Goal: Transaction & Acquisition: Purchase product/service

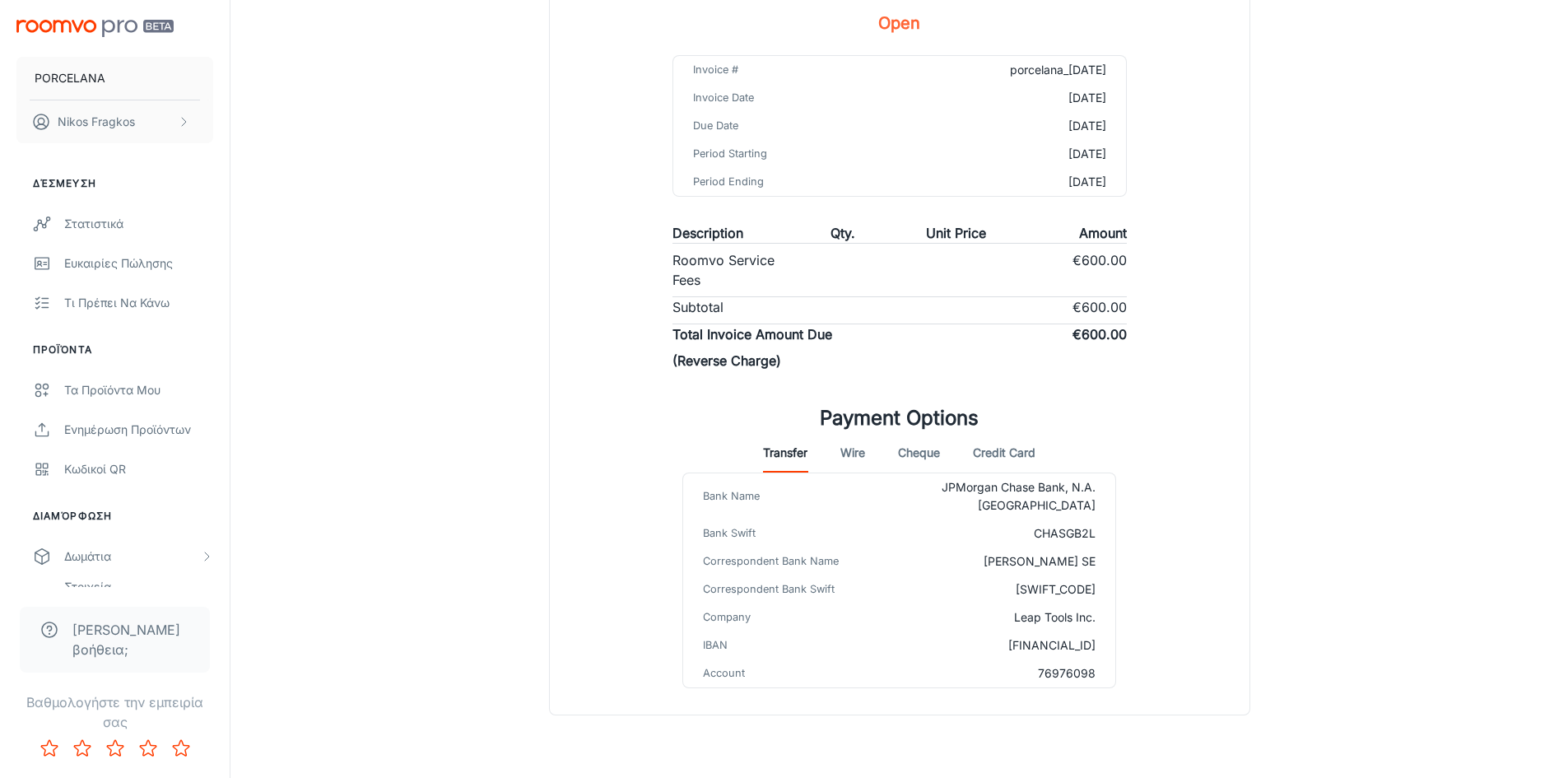
scroll to position [216, 0]
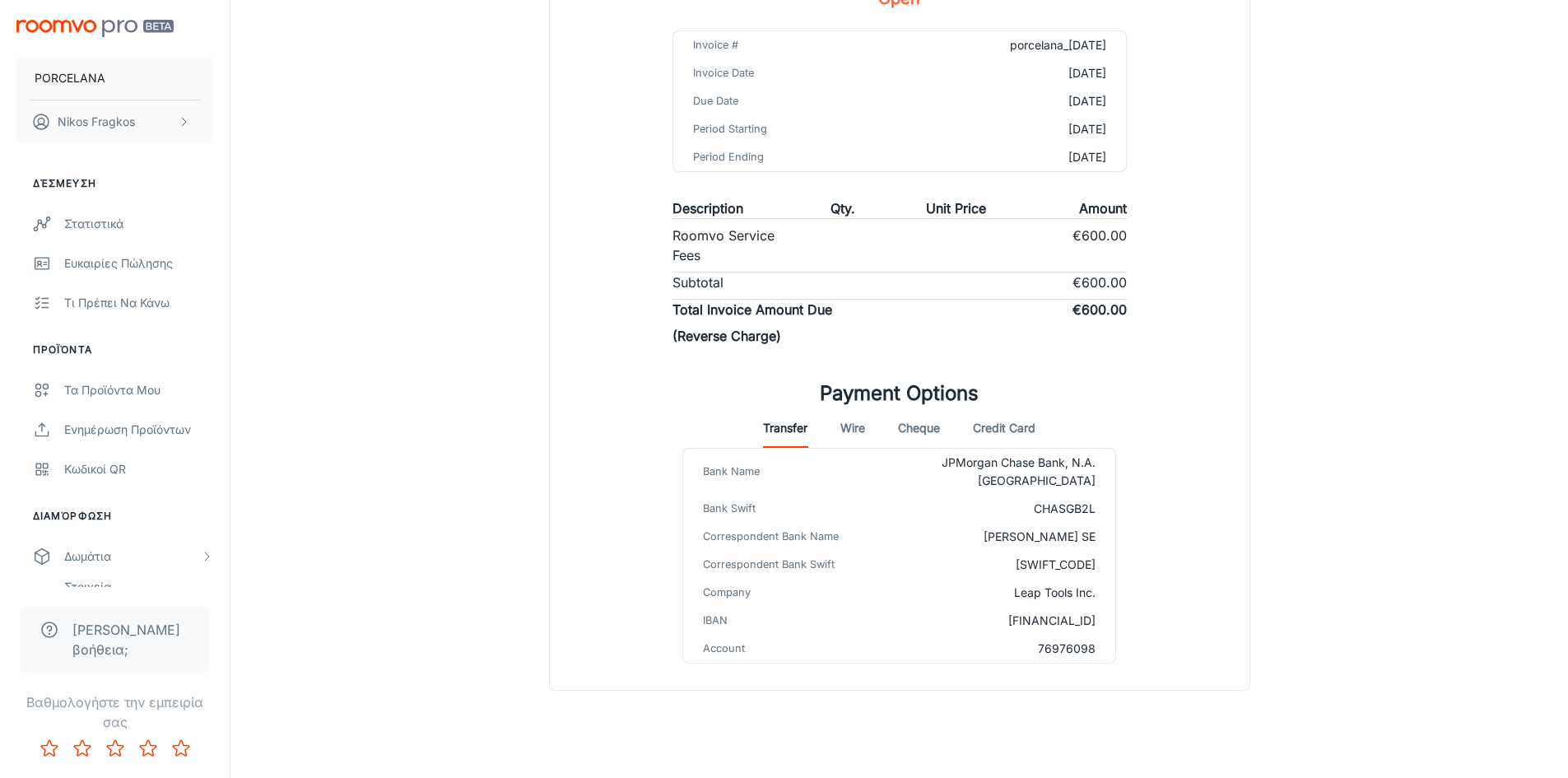
click at [918, 429] on button "Cheque" at bounding box center [919, 428] width 42 height 40
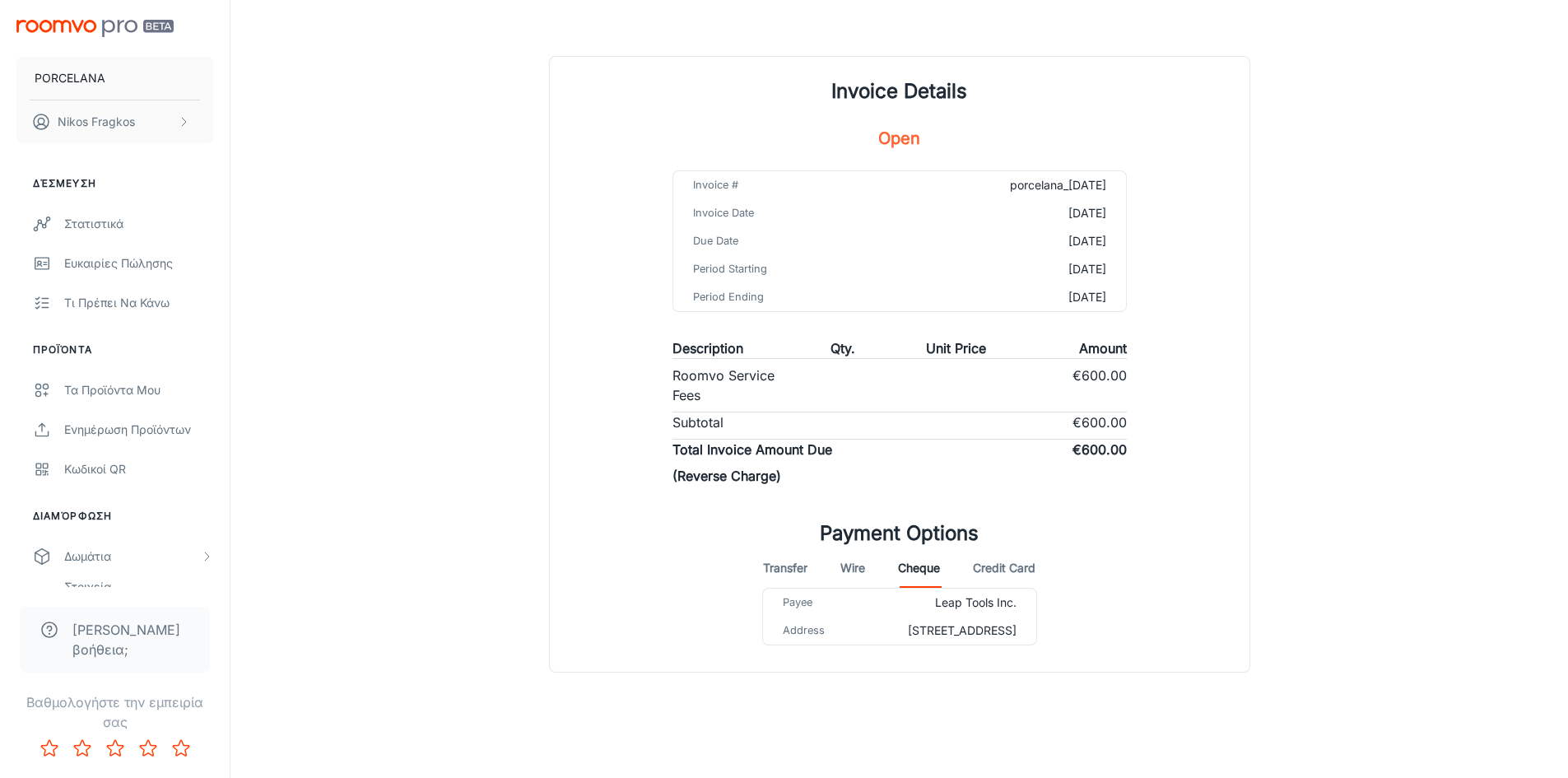
scroll to position [94, 0]
click at [842, 558] on button "Wire" at bounding box center [853, 568] width 25 height 40
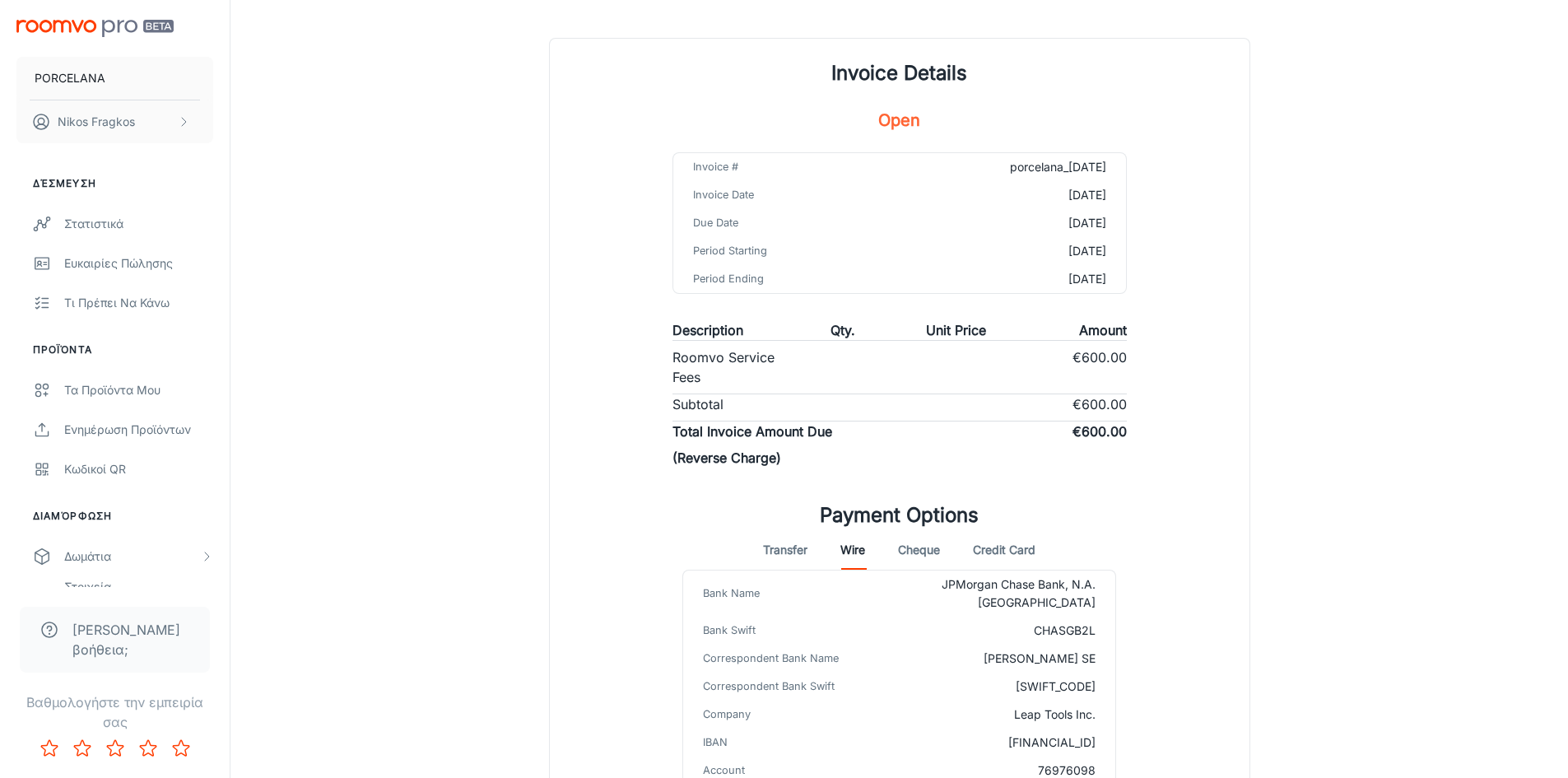
click at [998, 554] on button "Credit Card" at bounding box center [1005, 550] width 63 height 40
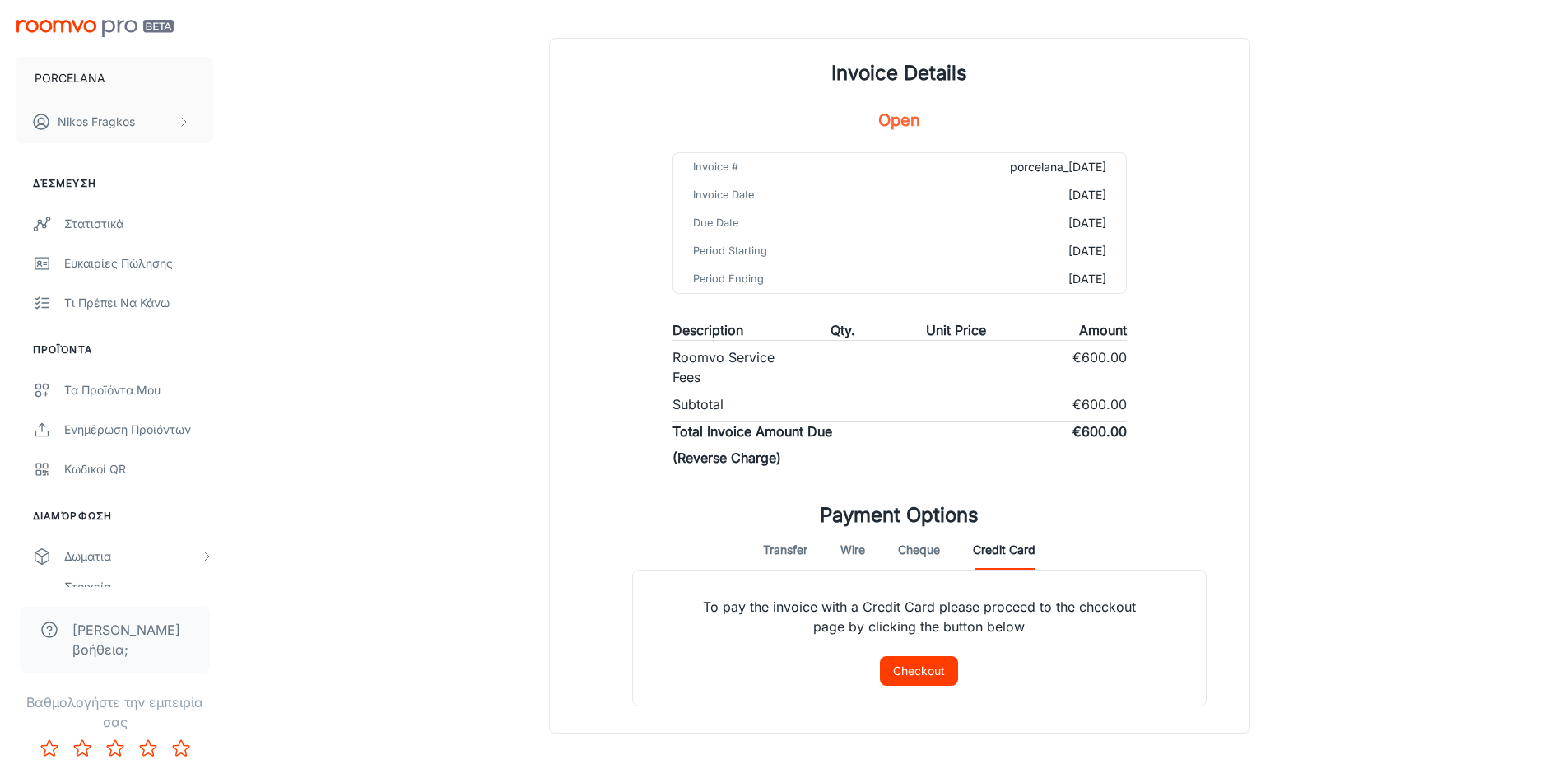
click at [934, 667] on button "Checkout" at bounding box center [919, 671] width 78 height 29
